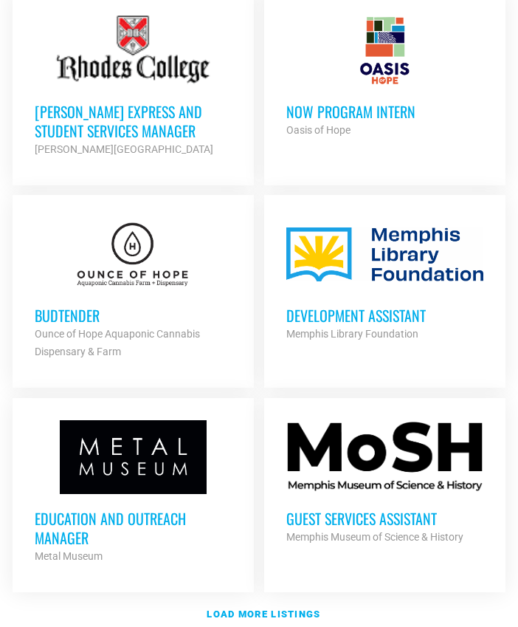
scroll to position [2003, 0]
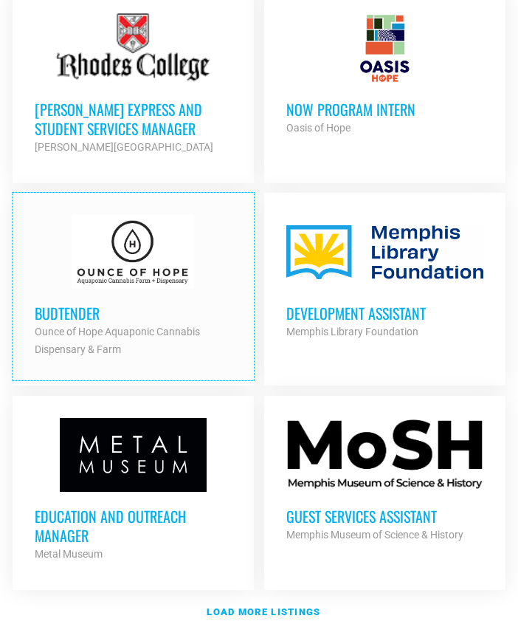
click at [80, 303] on h3 "Budtender" at bounding box center [133, 312] width 197 height 19
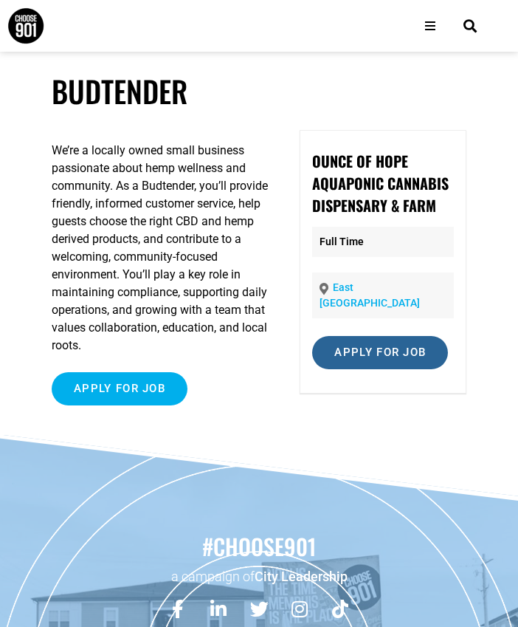
click at [411, 338] on input "Apply for job" at bounding box center [380, 352] width 136 height 33
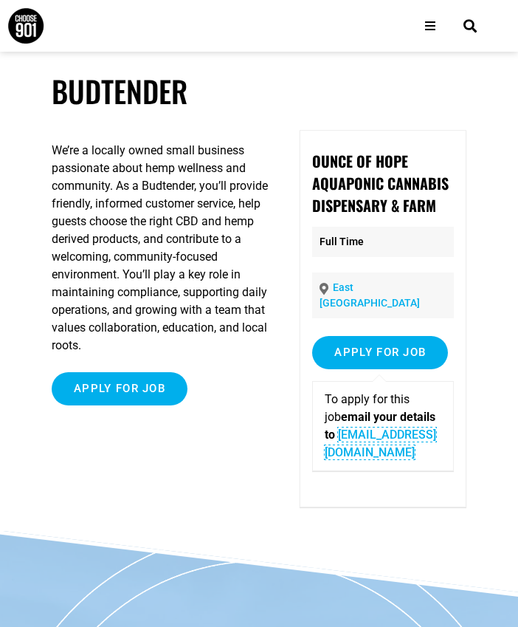
click at [413, 427] on link "info@ounceofhope.com" at bounding box center [380, 443] width 111 height 32
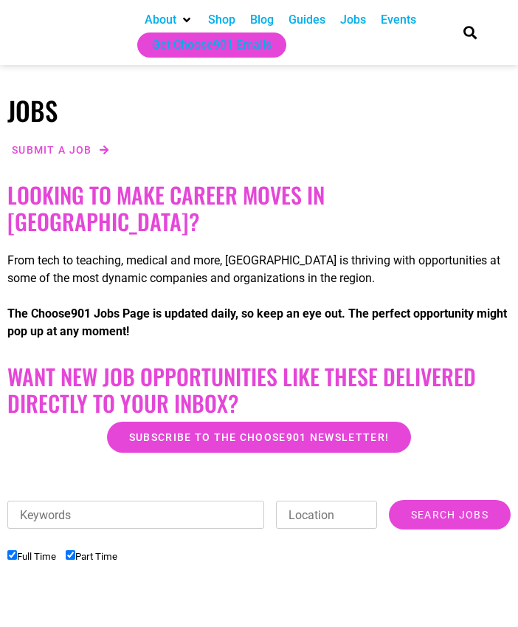
checkbox input "true"
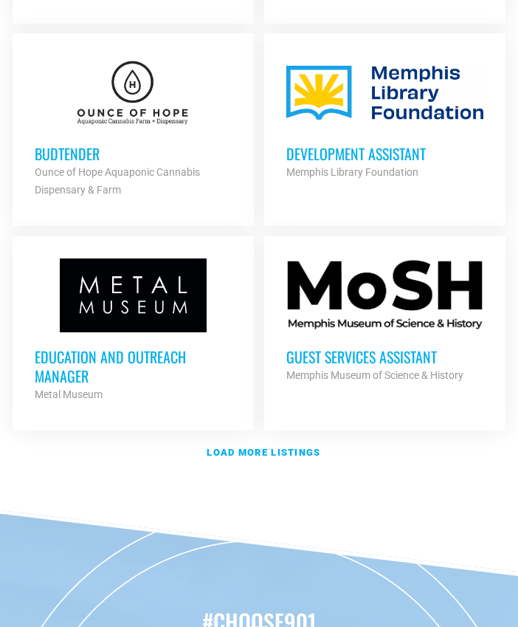
scroll to position [2241, 0]
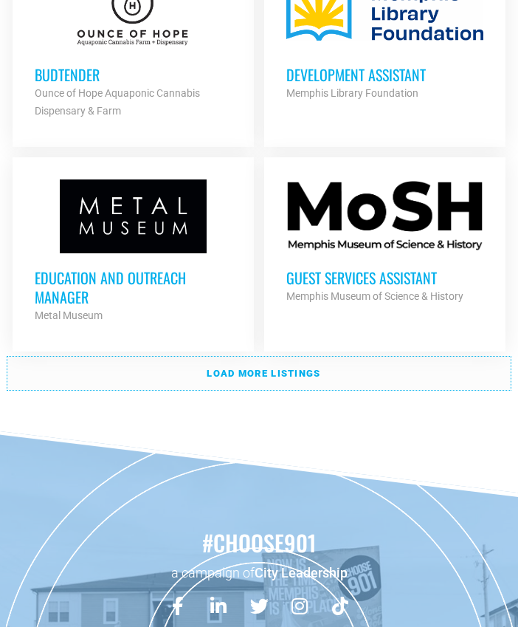
click at [307, 368] on strong "Load more listings" at bounding box center [264, 373] width 114 height 11
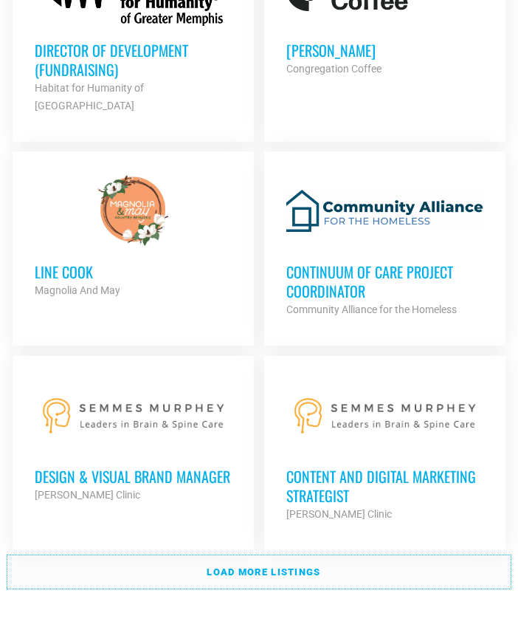
scroll to position [4235, 0]
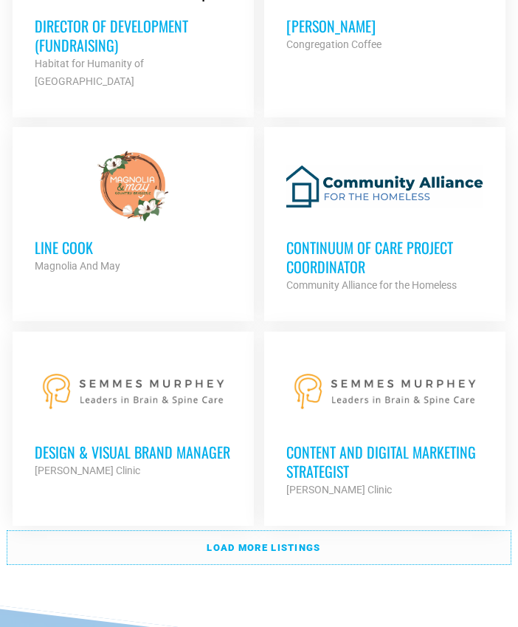
click at [295, 542] on strong "Load more listings" at bounding box center [264, 547] width 114 height 11
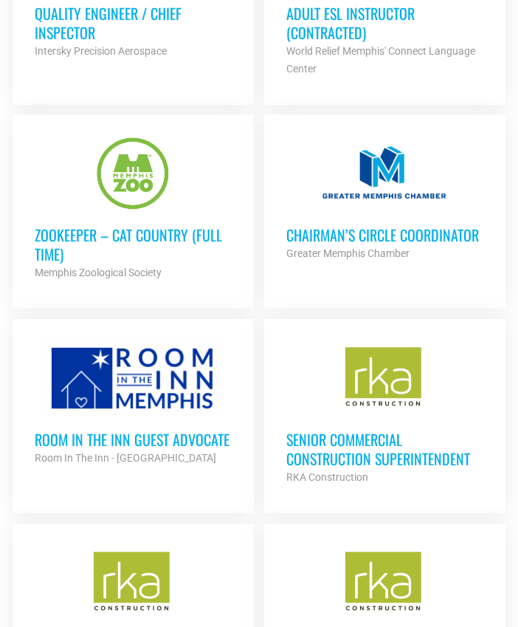
scroll to position [4879, 0]
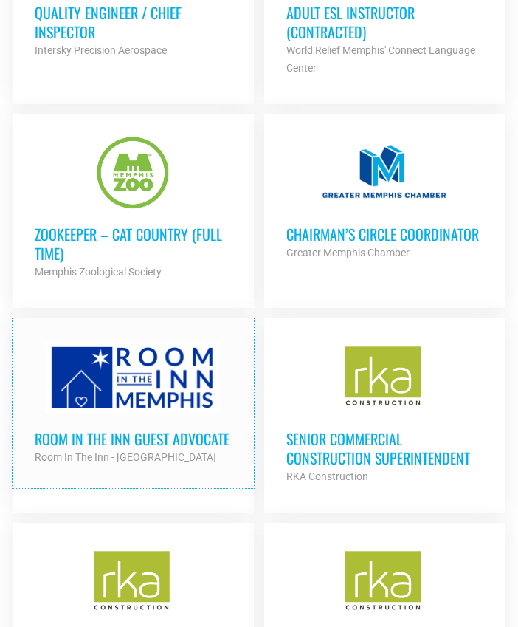
click at [179, 429] on h3 "Room in the Inn Guest Advocate" at bounding box center [133, 438] width 197 height 19
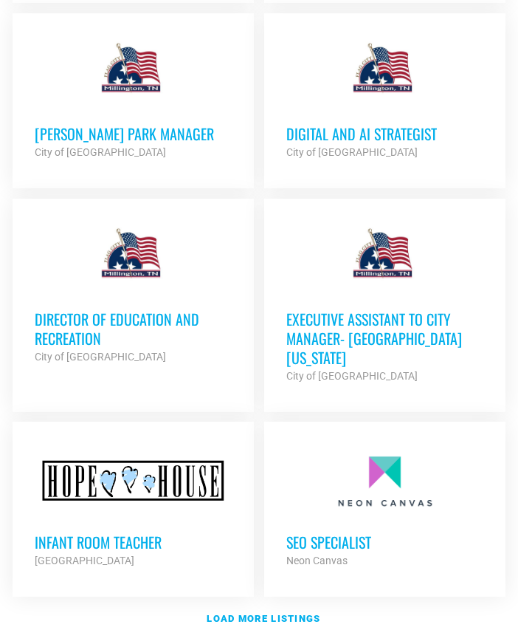
scroll to position [6303, 0]
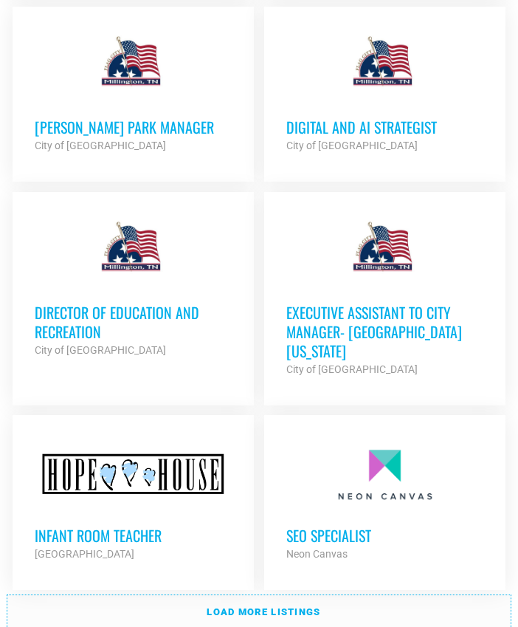
click at [232, 595] on link "Load more listings" at bounding box center [259, 612] width 504 height 34
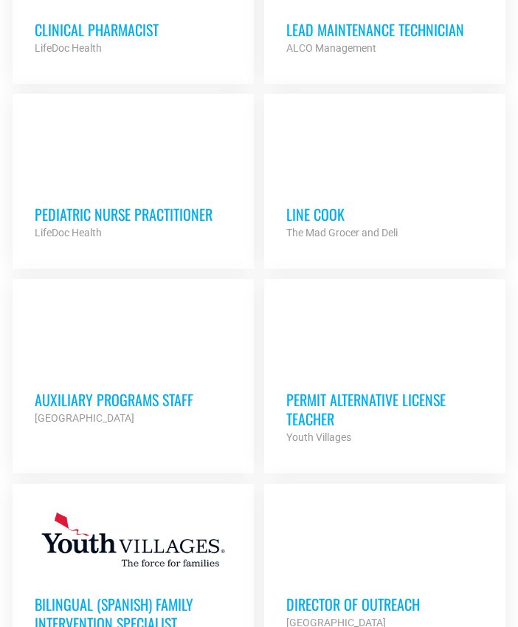
scroll to position [8181, 0]
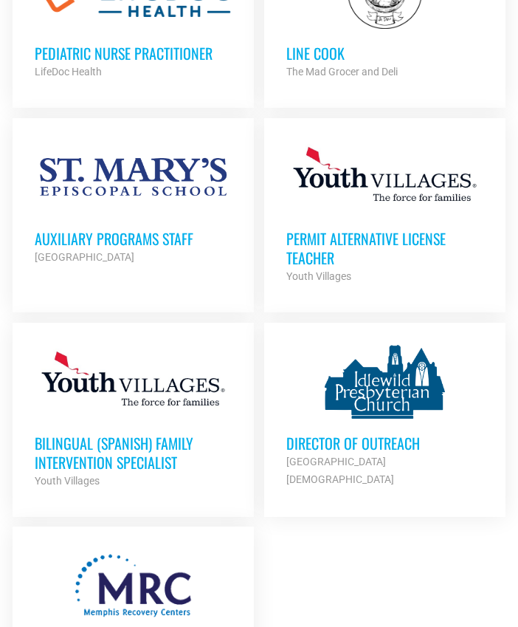
scroll to position [8356, 0]
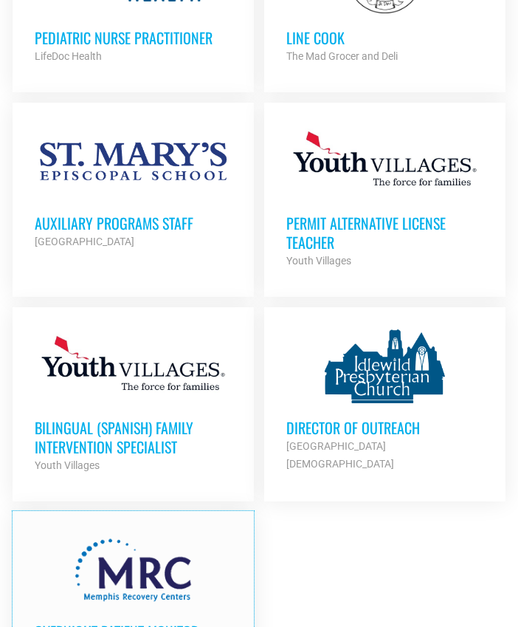
click at [162, 622] on h3 "Overnight Patient Monitor" at bounding box center [133, 631] width 197 height 19
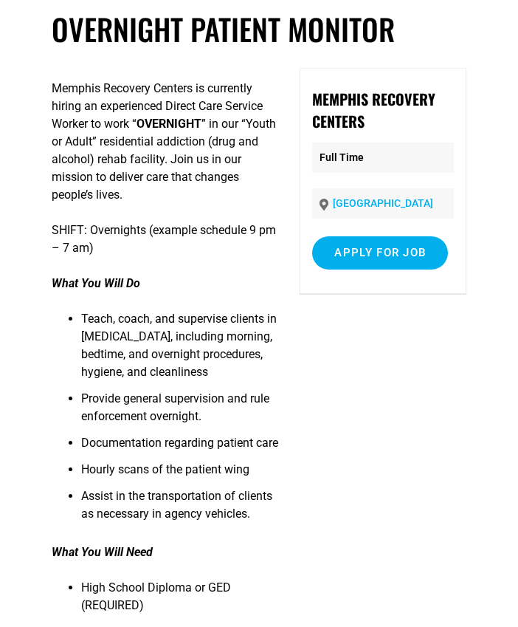
scroll to position [61, 0]
